Goal: Task Accomplishment & Management: Use online tool/utility

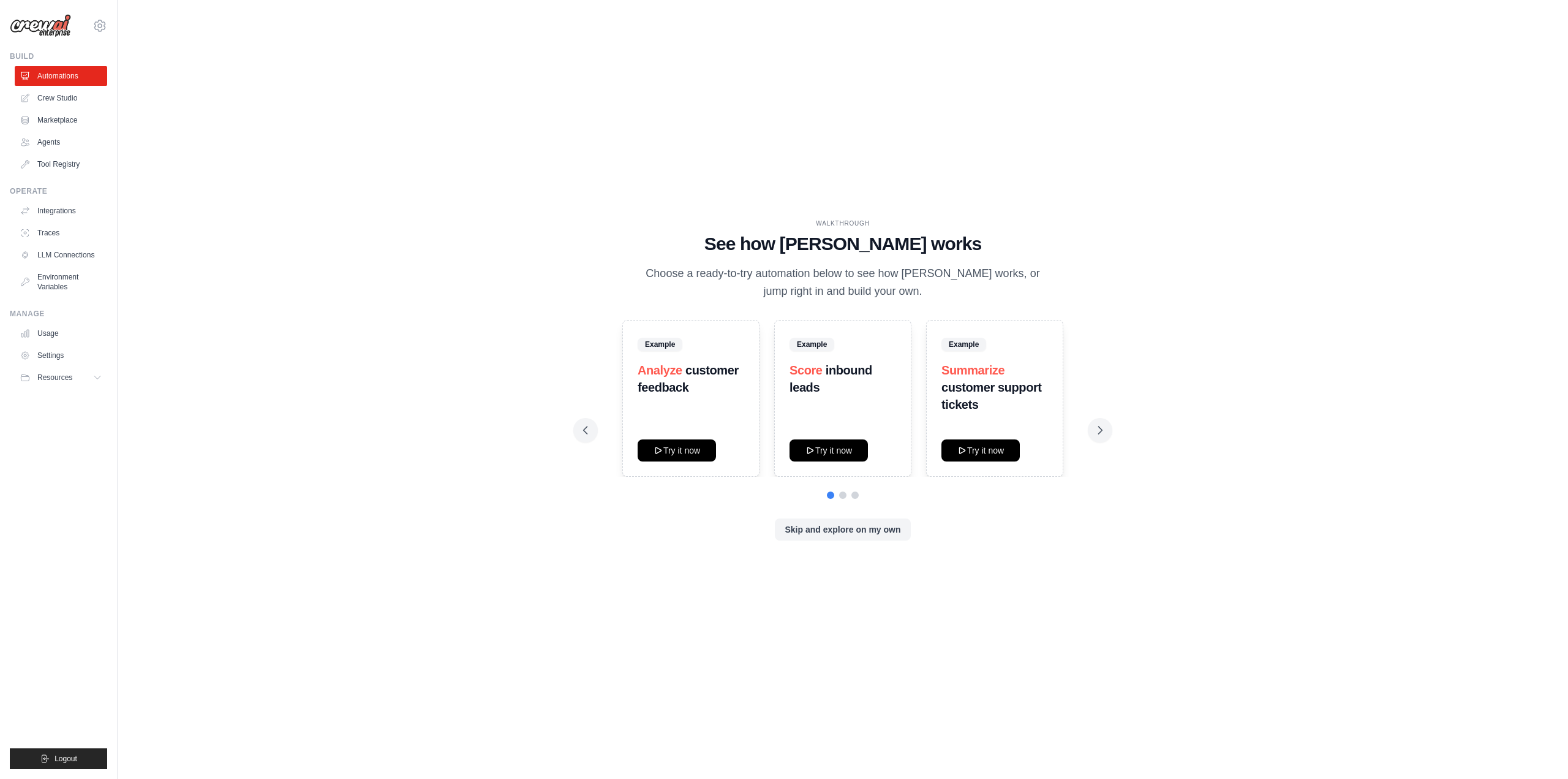
click at [54, 146] on link "Agents" at bounding box center [60, 142] width 92 height 20
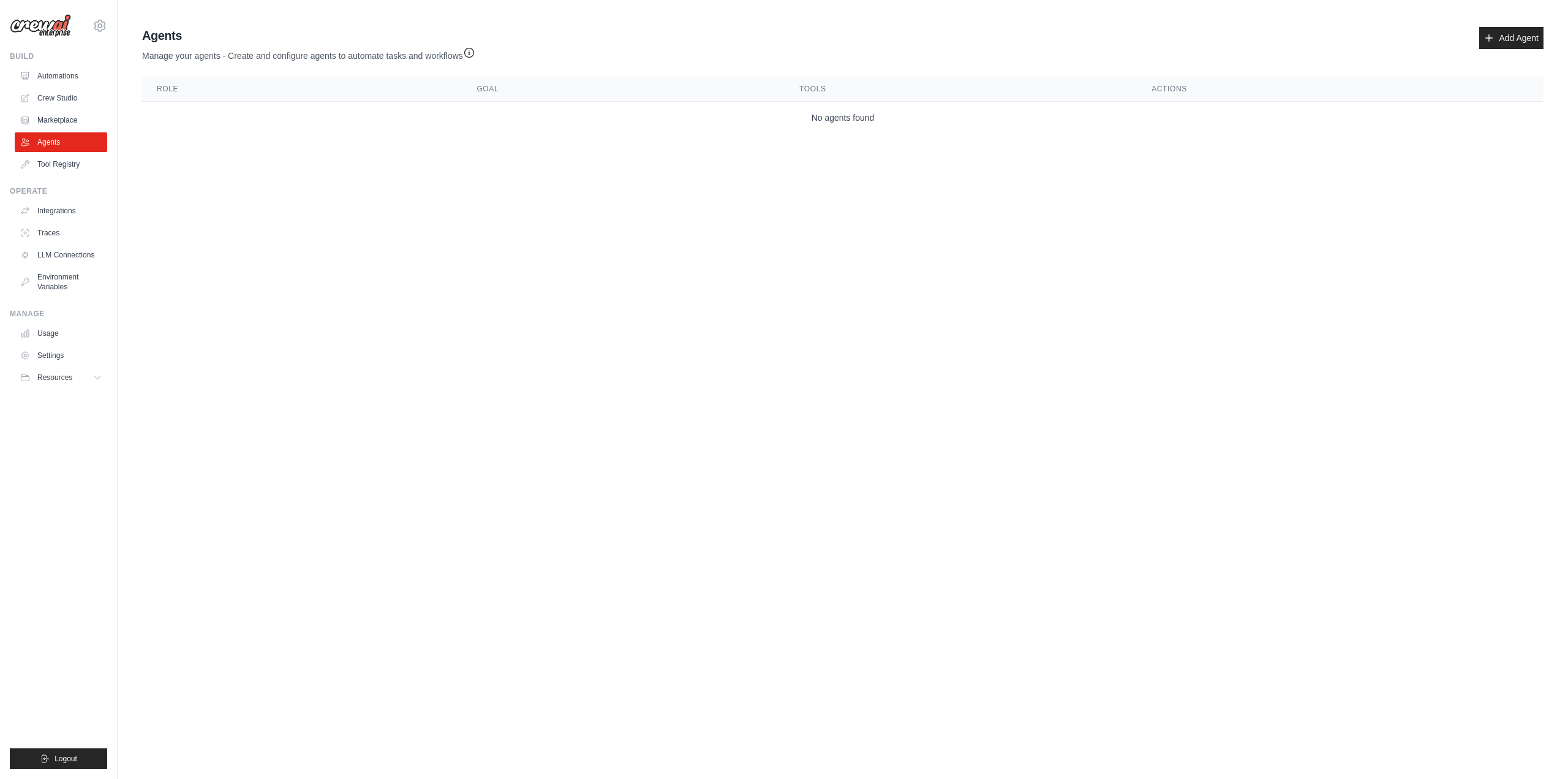
click at [1516, 33] on link "Add Agent" at bounding box center [1511, 38] width 64 height 22
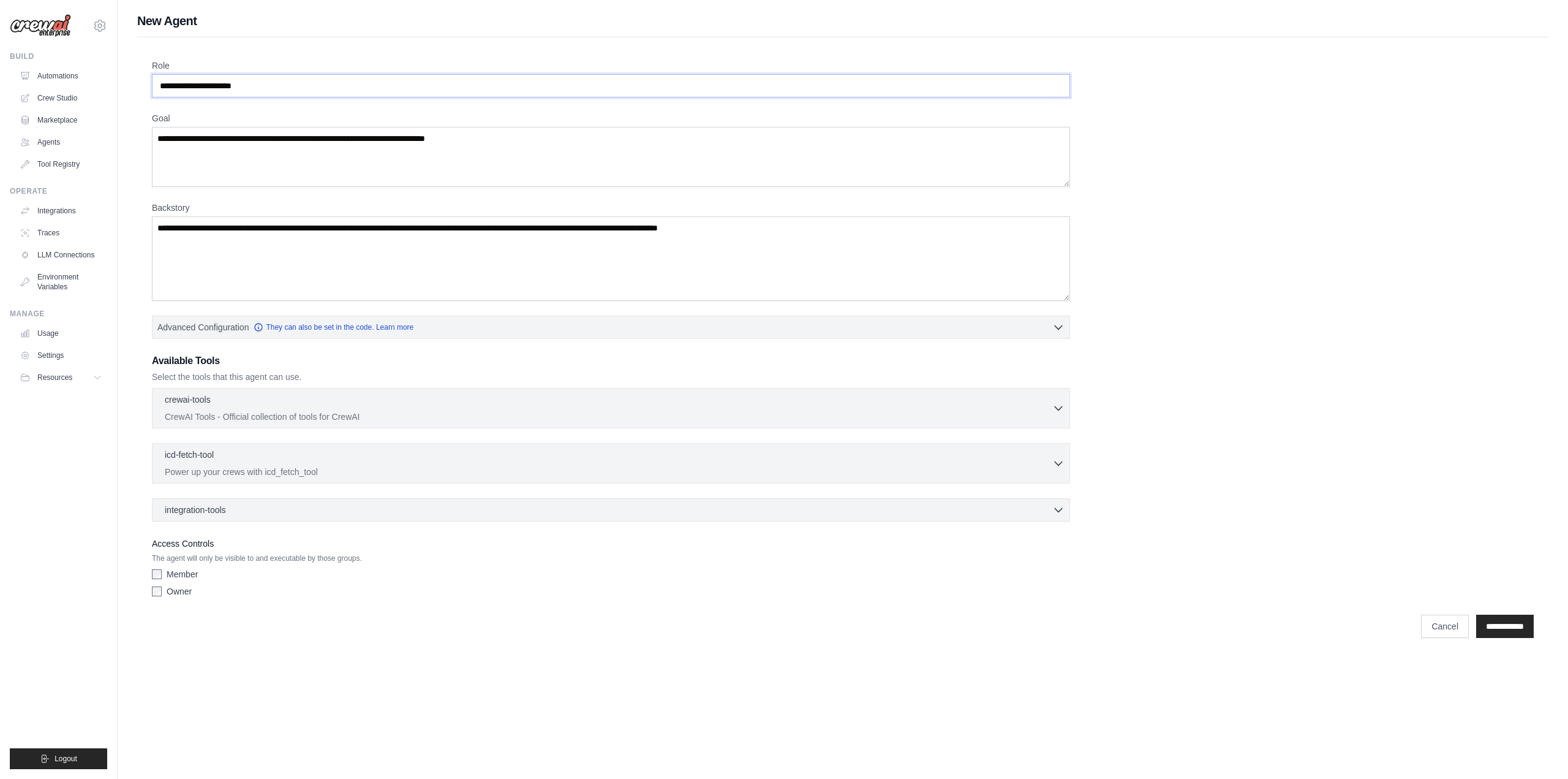
click at [178, 83] on input "Role" at bounding box center [611, 86] width 918 height 23
click at [196, 83] on input "Role" at bounding box center [611, 86] width 918 height 23
click at [204, 87] on input "Role" at bounding box center [611, 86] width 918 height 23
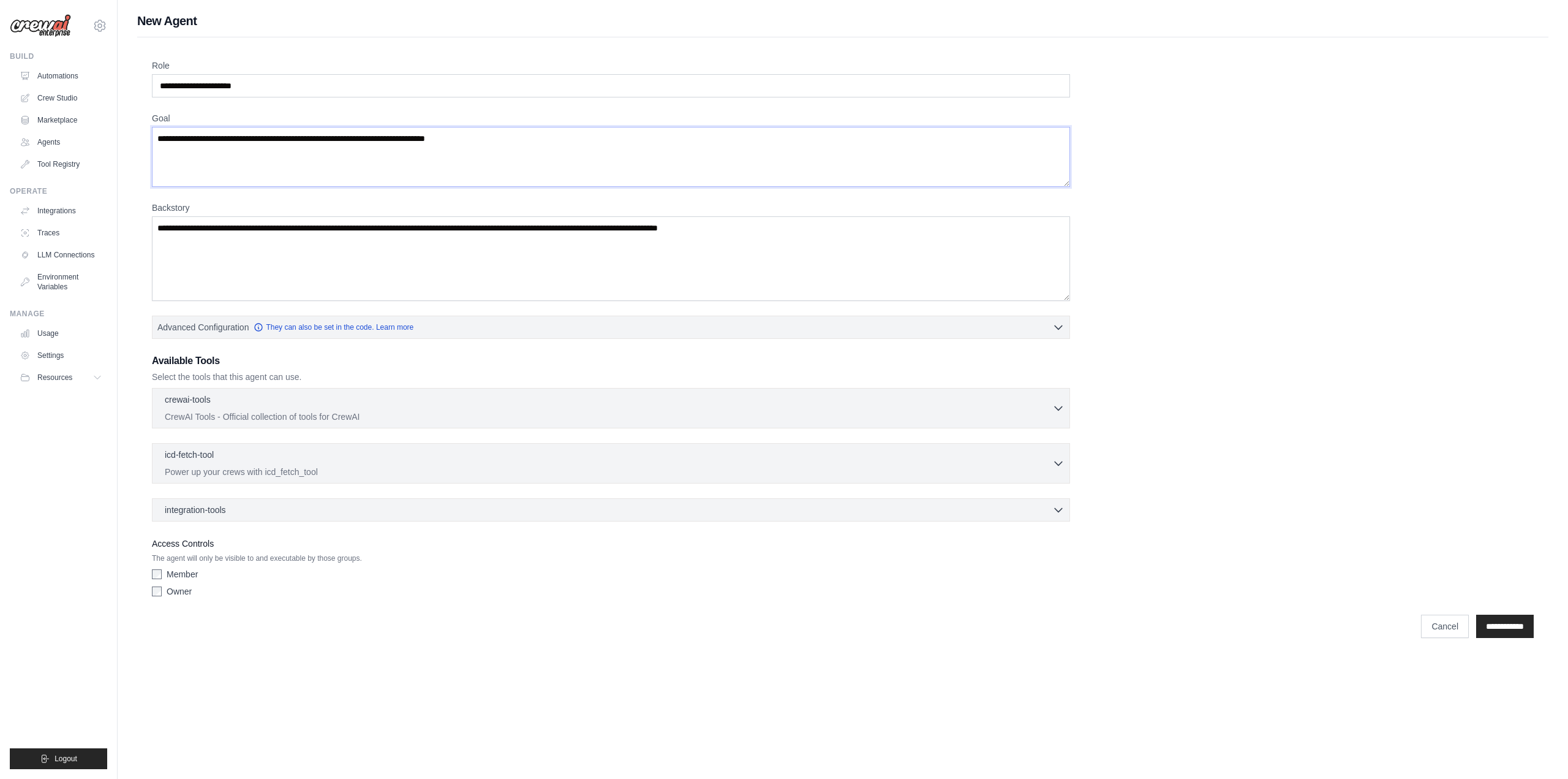
click at [210, 144] on textarea "Goal" at bounding box center [611, 157] width 918 height 60
click at [185, 231] on textarea "Backstory" at bounding box center [611, 258] width 918 height 84
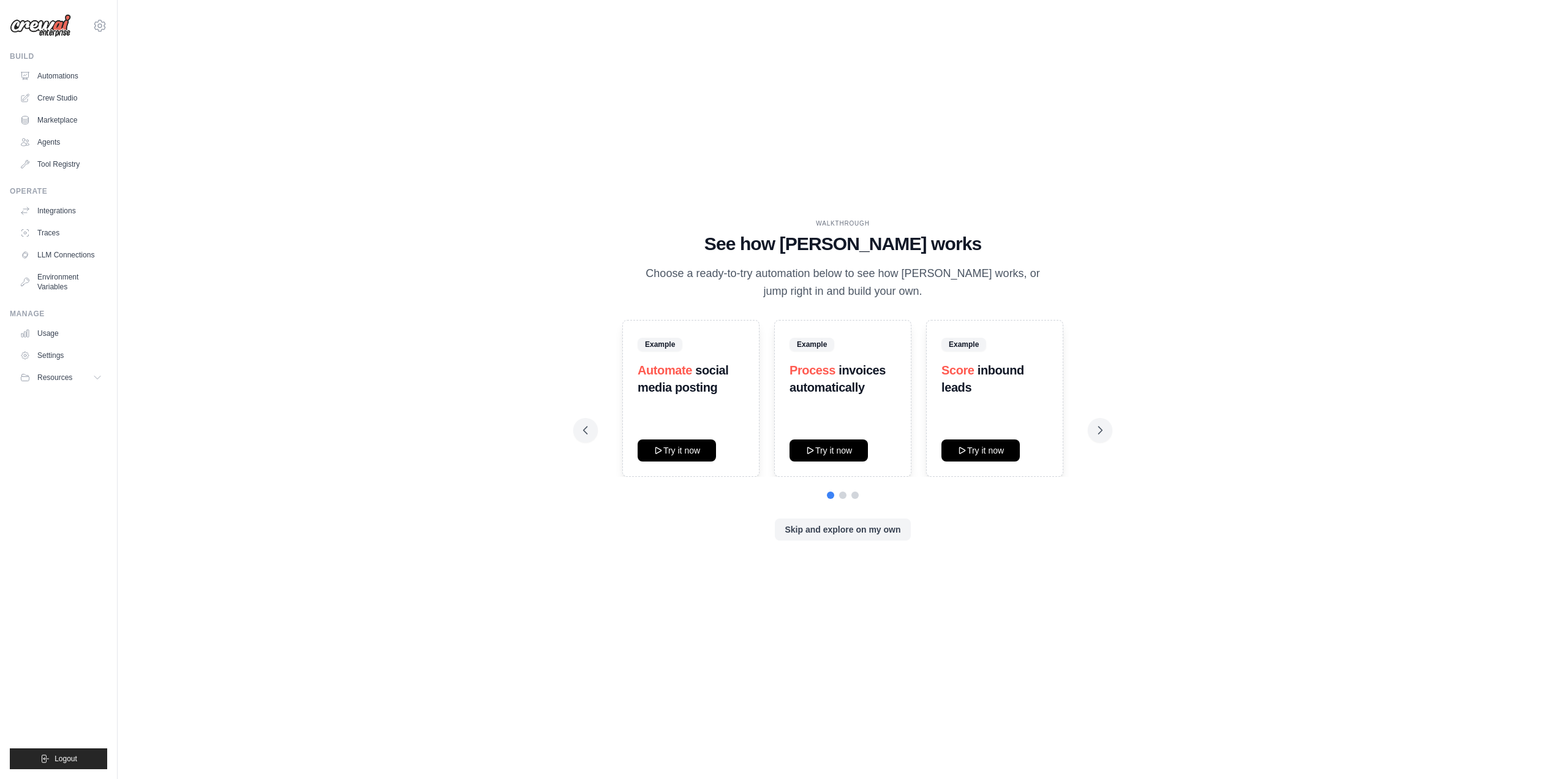
click at [69, 212] on link "Integrations" at bounding box center [60, 210] width 92 height 20
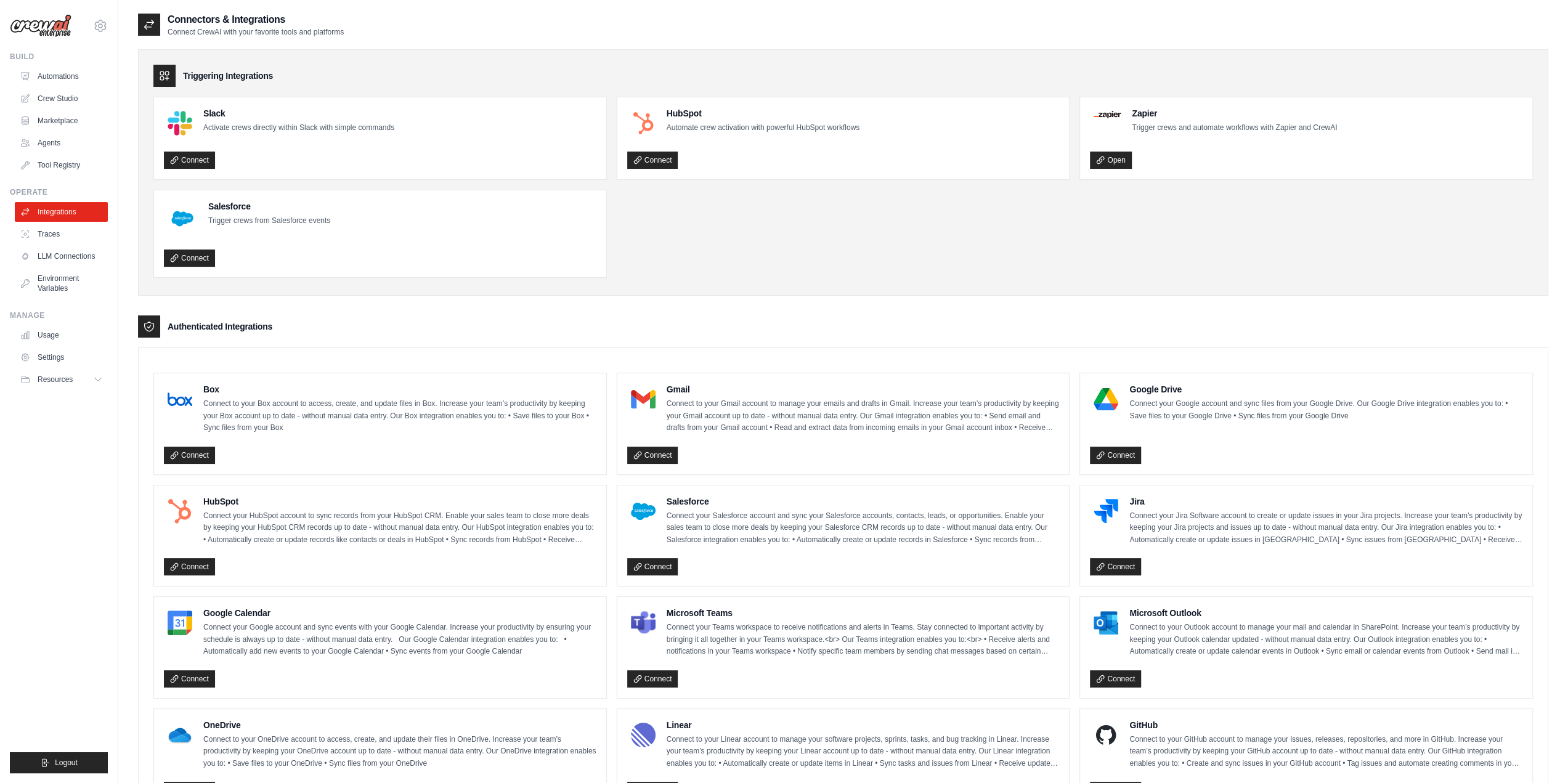
click at [58, 31] on img at bounding box center [40, 26] width 61 height 23
click at [27, 21] on img at bounding box center [40, 26] width 61 height 23
